Goal: Task Accomplishment & Management: Complete application form

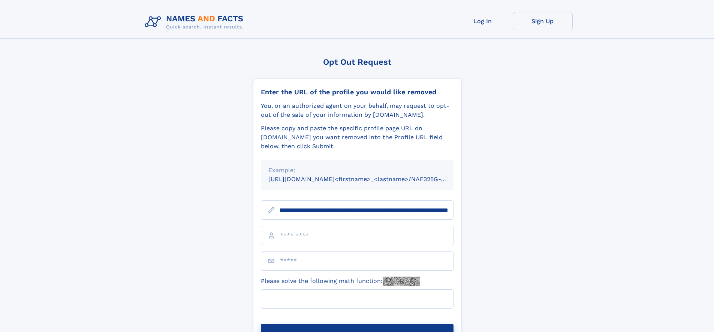
scroll to position [0, 79]
type input "**********"
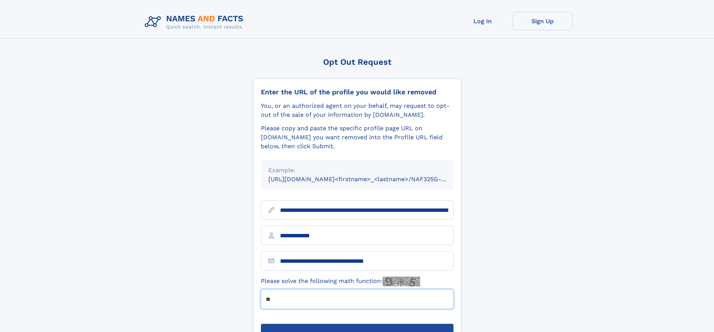
type input "**"
click at [357, 324] on button "Submit Opt Out Request" at bounding box center [357, 336] width 193 height 24
